Goal: Find specific page/section: Find specific page/section

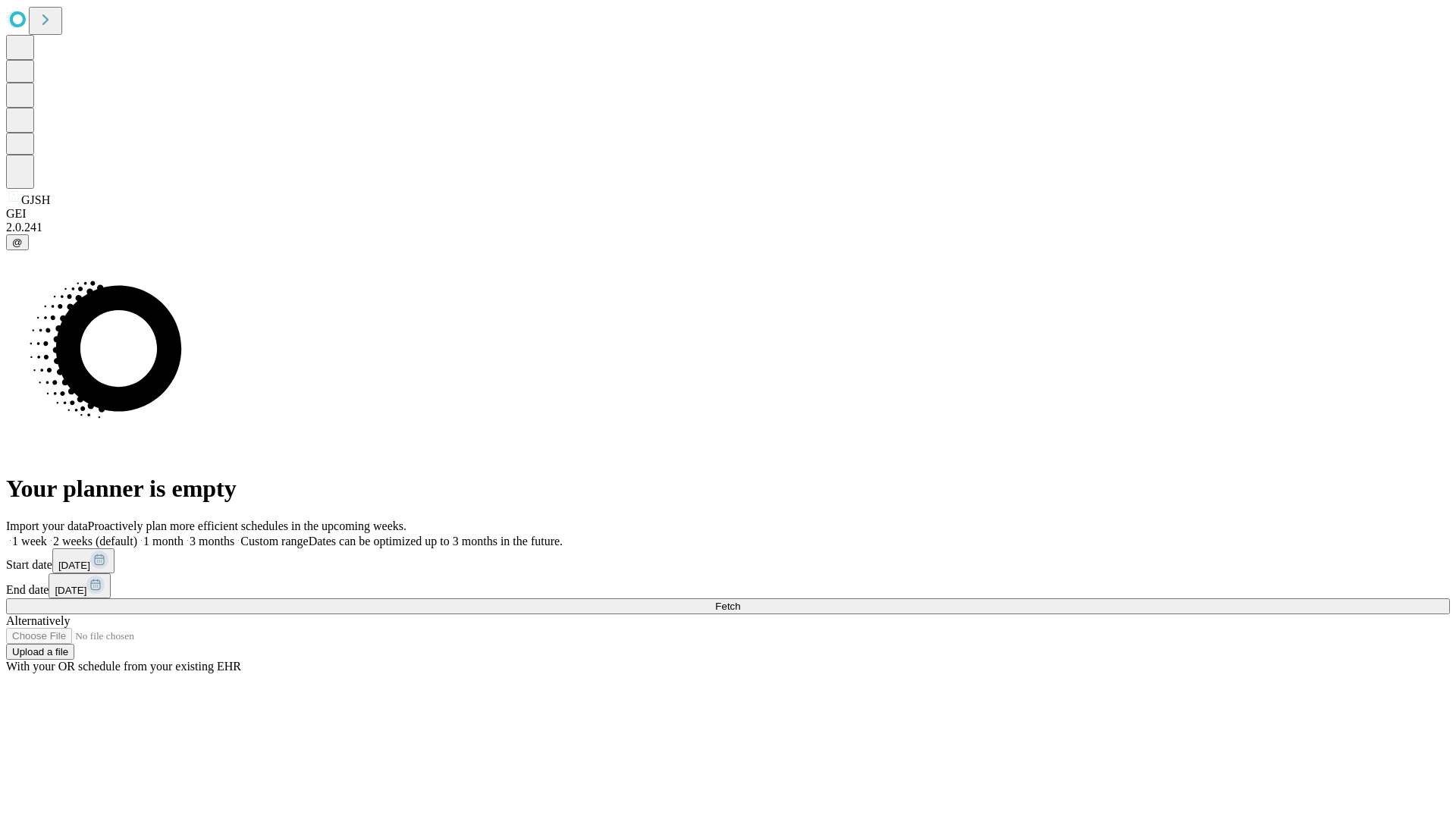
click at [740, 600] on span "Fetch" at bounding box center [728, 606] width 25 height 12
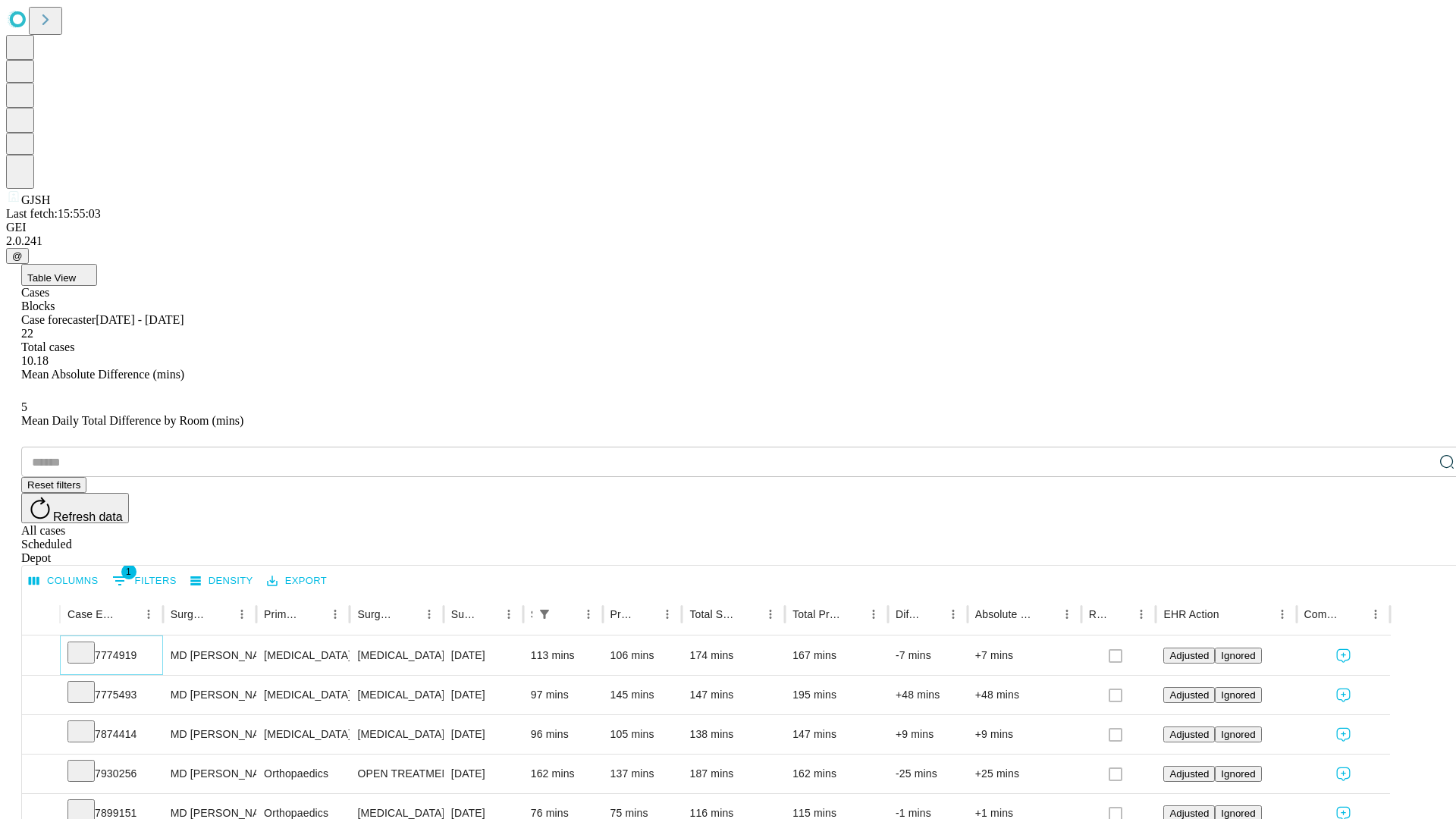
click at [88, 644] on icon at bounding box center [81, 652] width 15 height 15
